Goal: Check status: Check status

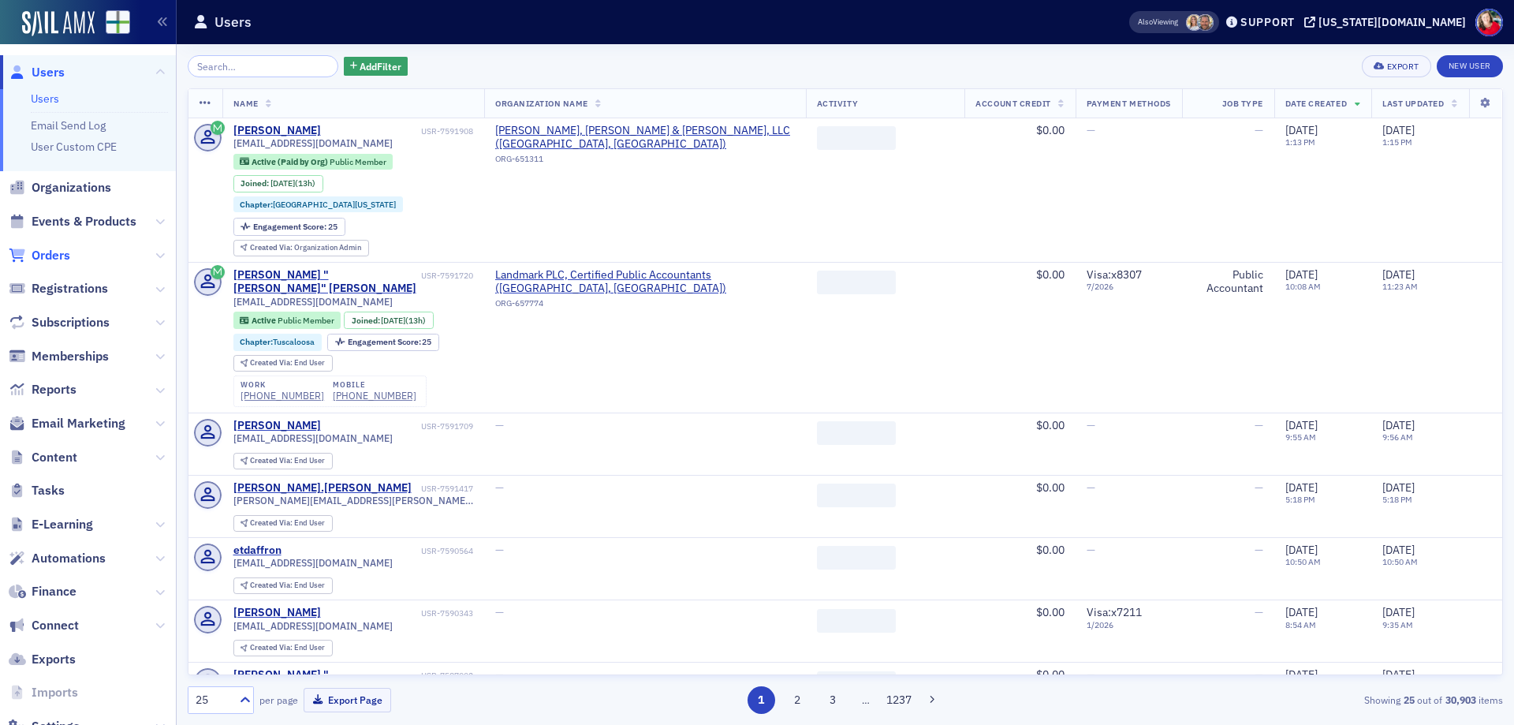
click at [42, 259] on span "Orders" at bounding box center [51, 255] width 39 height 17
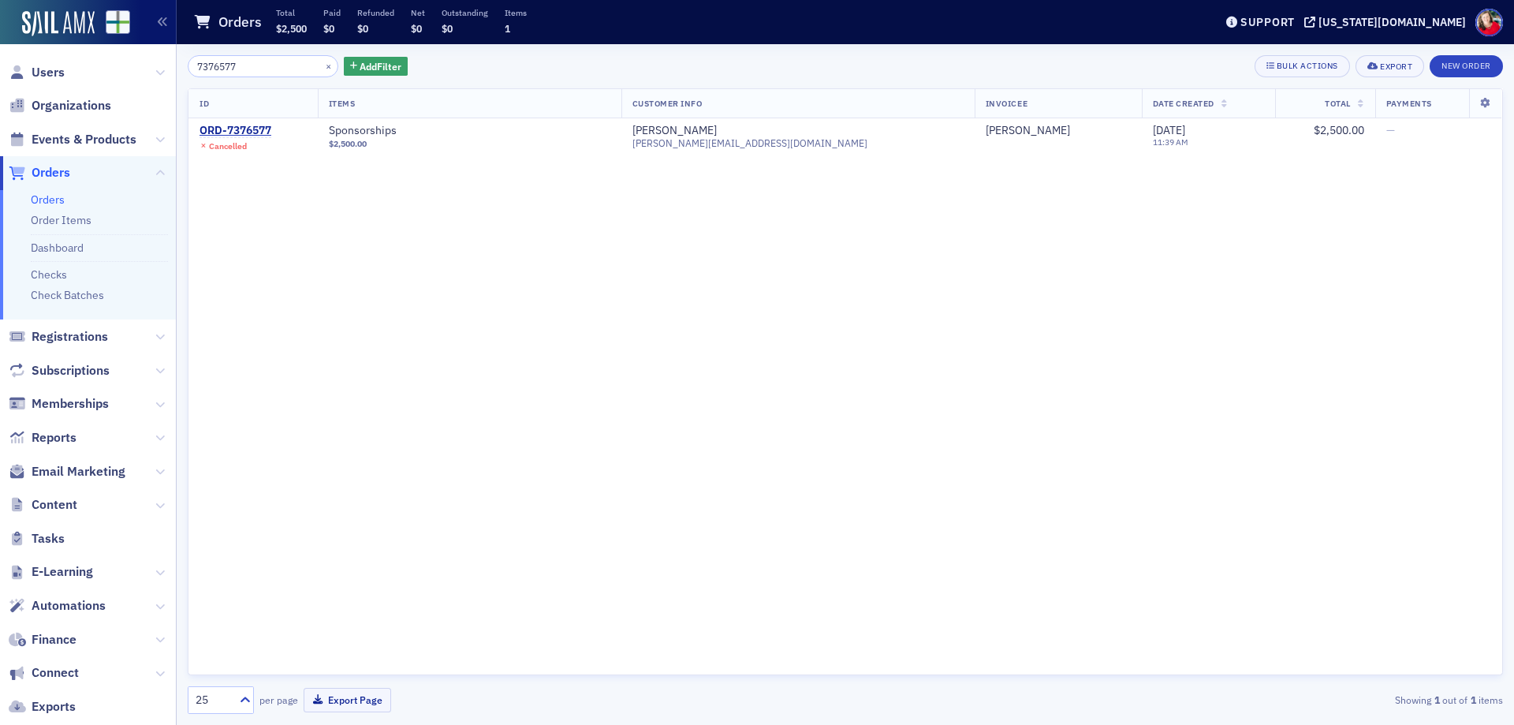
type input "7376577"
